Goal: Check status: Check status

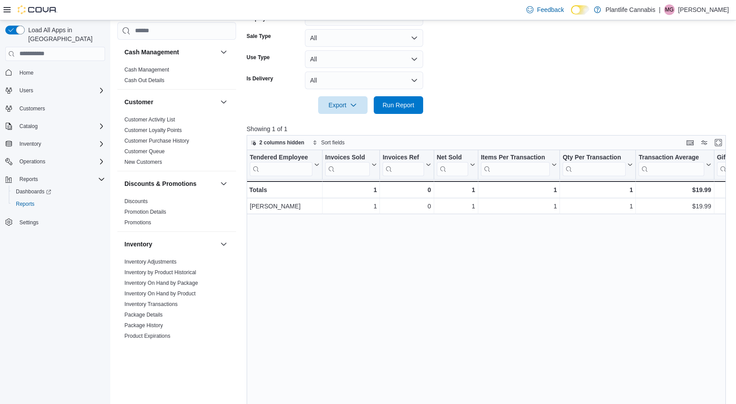
scroll to position [448, 0]
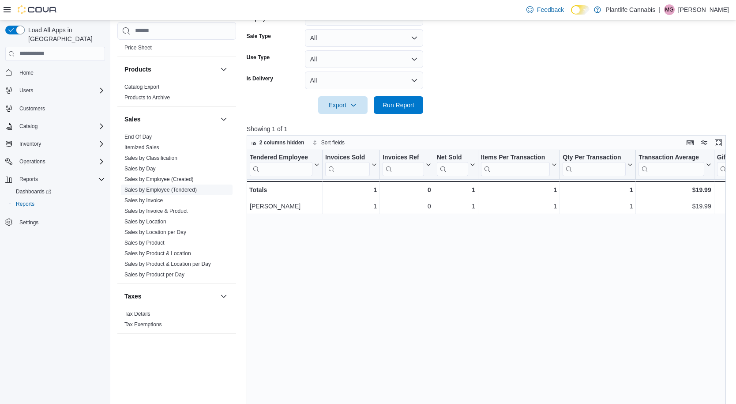
click at [166, 191] on link "Sales by Employee (Tendered)" at bounding box center [160, 190] width 72 height 6
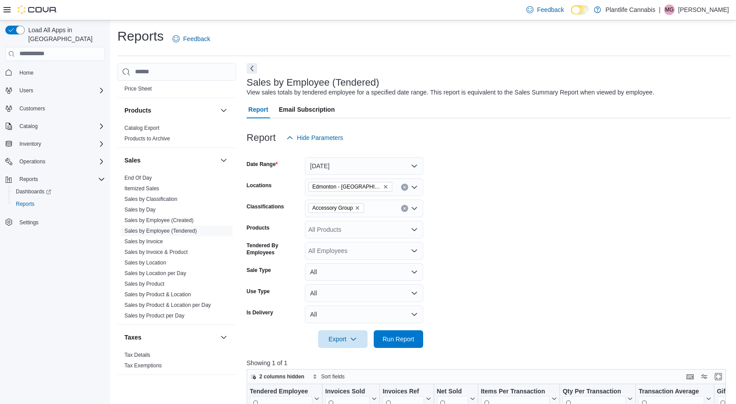
click at [406, 210] on icon "Clear input" at bounding box center [405, 208] width 4 height 4
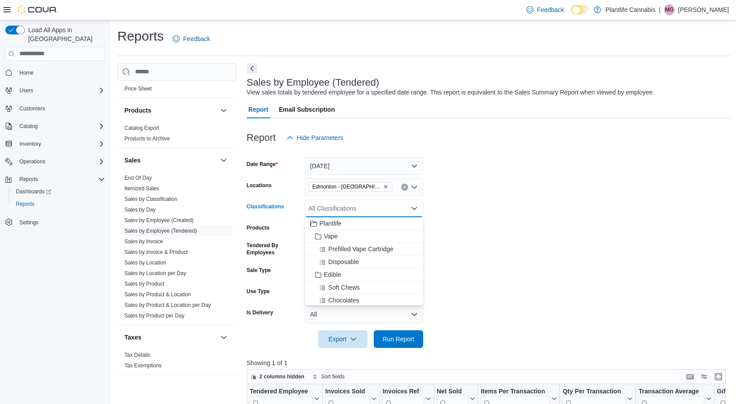
click at [450, 208] on form "Date Range [DATE] Locations [GEOGRAPHIC_DATA] - [GEOGRAPHIC_DATA] South Classif…" at bounding box center [489, 246] width 484 height 201
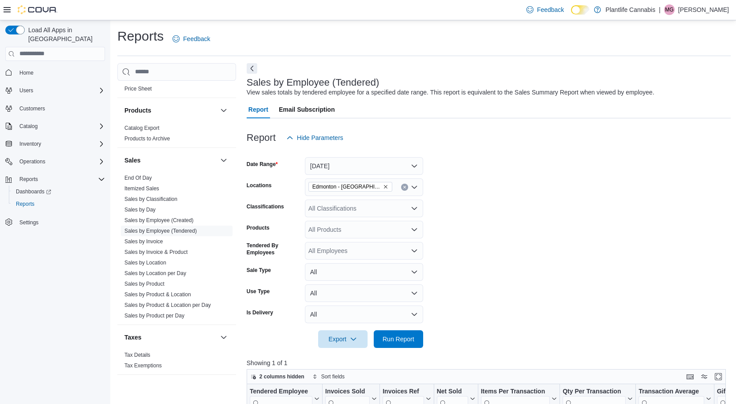
click at [415, 250] on icon "Open list of options" at bounding box center [414, 250] width 5 height 3
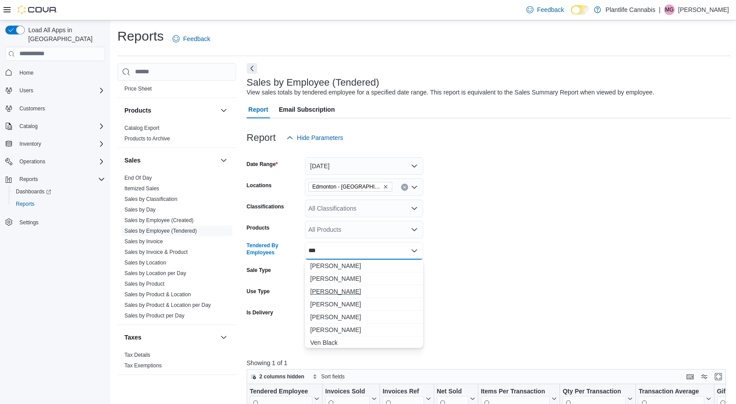
type input "***"
click at [325, 294] on span "[PERSON_NAME]" at bounding box center [364, 291] width 108 height 9
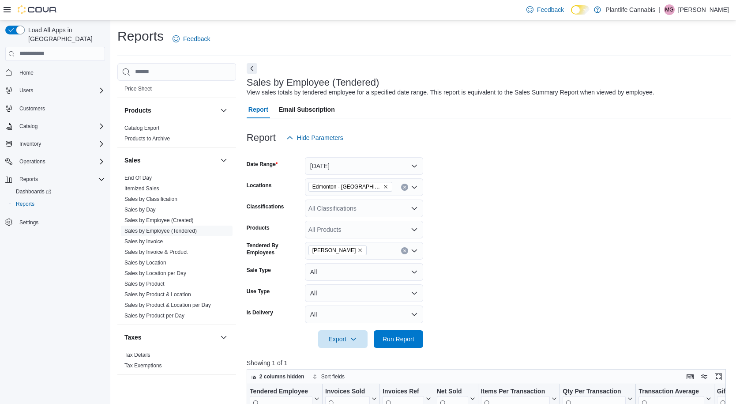
click at [451, 255] on form "Date Range [DATE] Locations [GEOGRAPHIC_DATA] - [GEOGRAPHIC_DATA] South Classif…" at bounding box center [489, 246] width 484 height 201
click at [406, 338] on span "Run Report" at bounding box center [399, 338] width 32 height 9
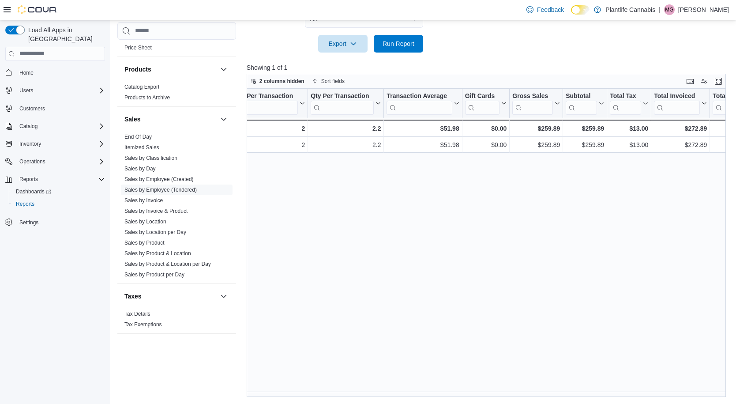
scroll to position [0, 273]
